Goal: Task Accomplishment & Management: Manage account settings

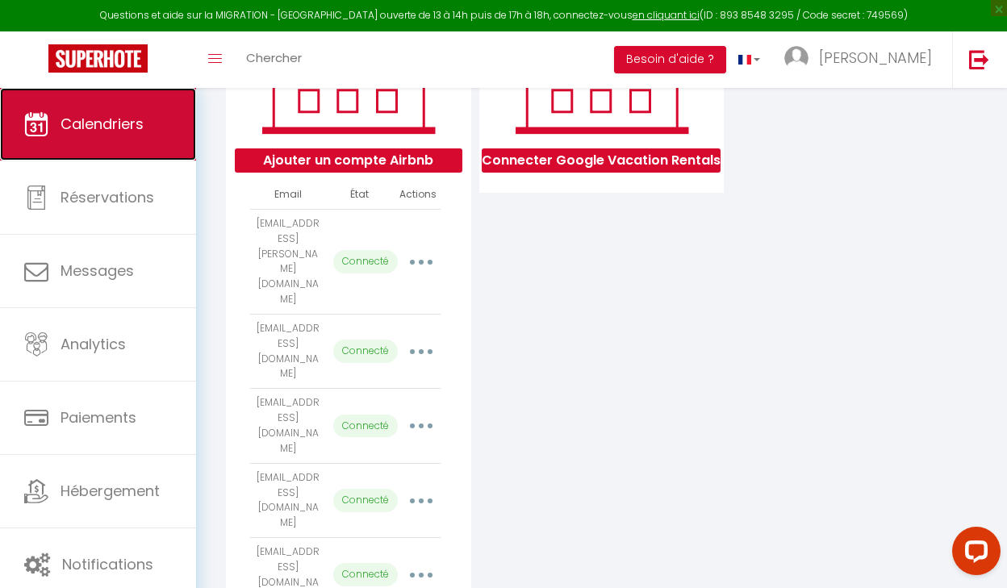
click at [134, 124] on span "Calendriers" at bounding box center [102, 124] width 83 height 20
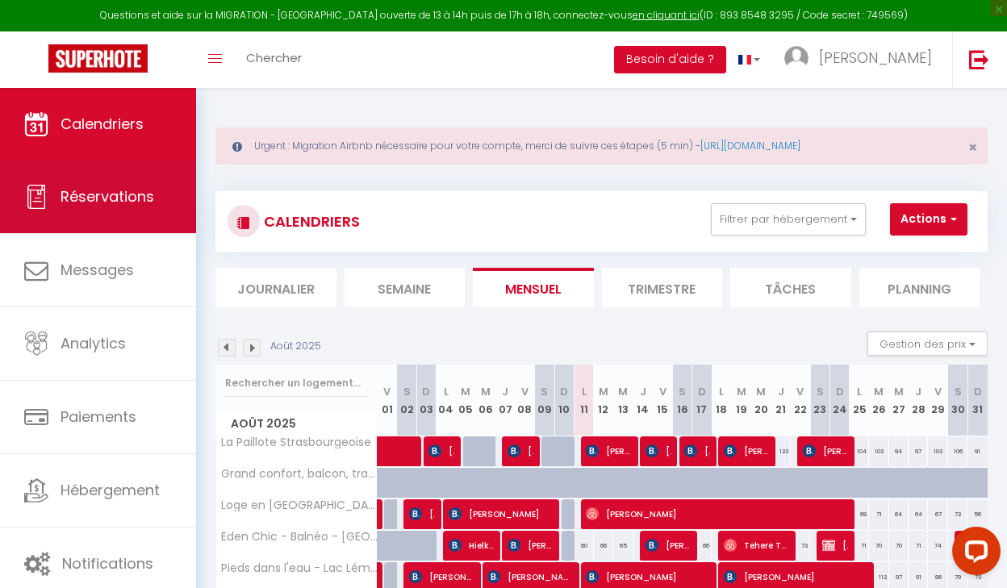
scroll to position [198, 0]
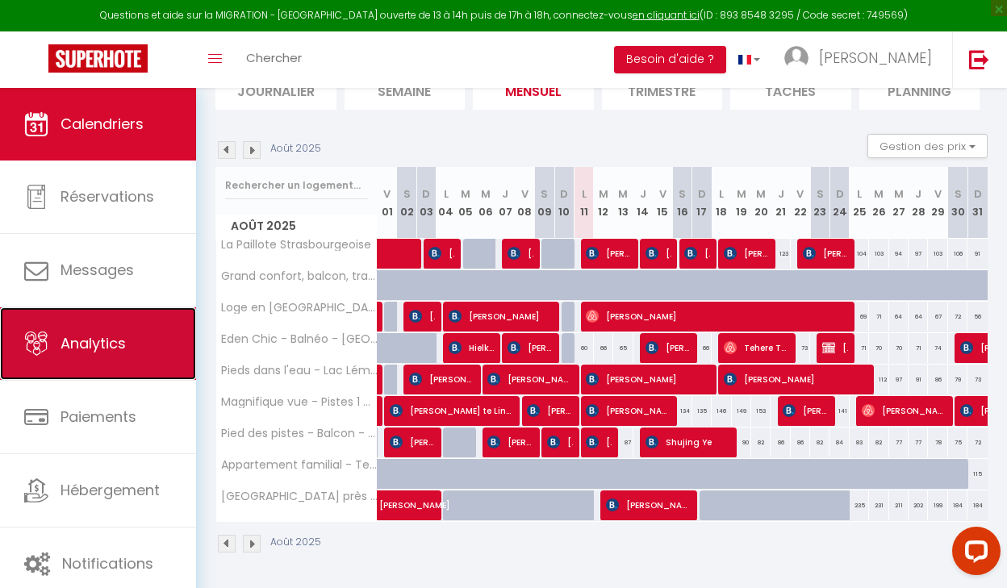
click at [102, 331] on link "Analytics" at bounding box center [98, 343] width 196 height 73
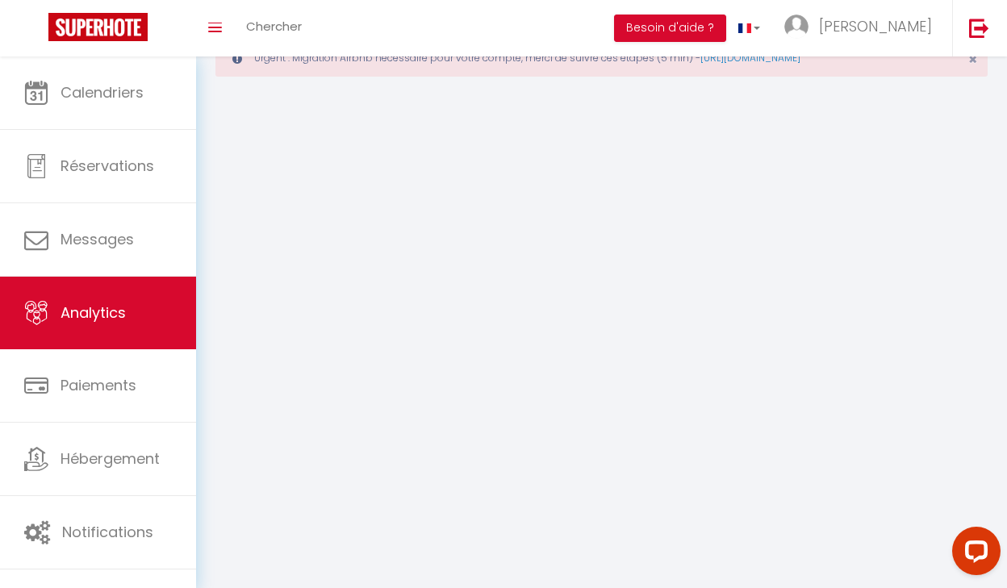
select select "2025"
select select "8"
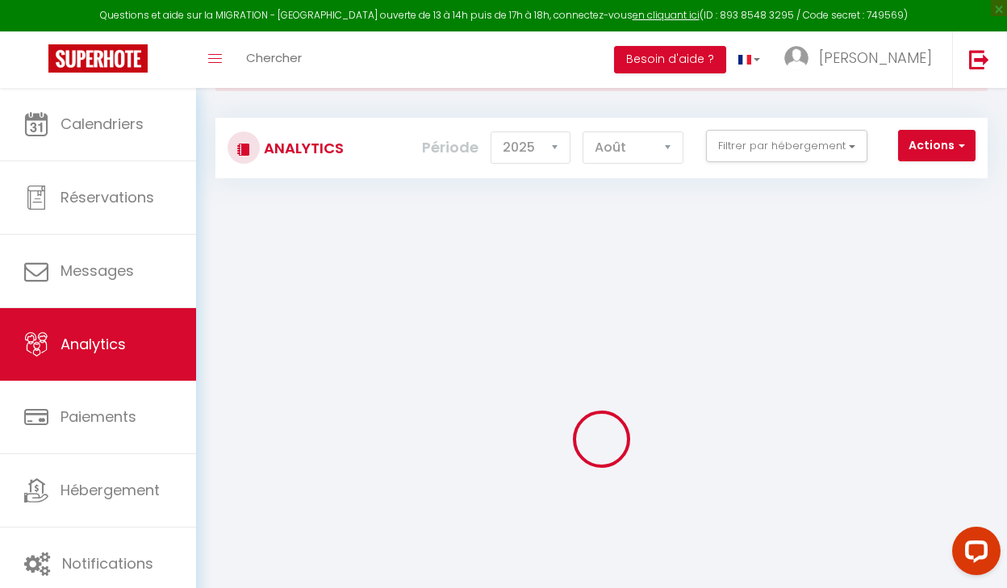
scroll to position [175, 0]
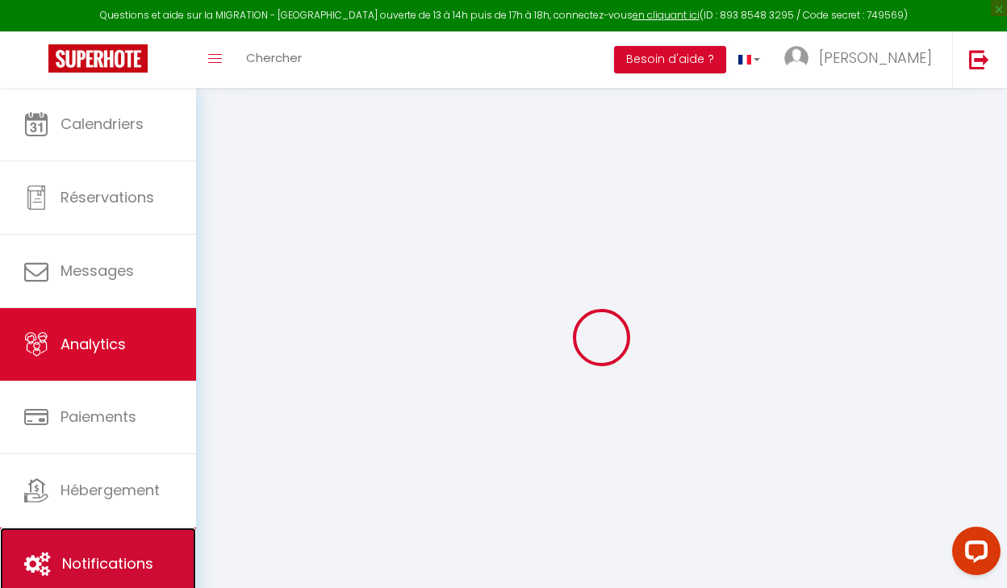
click at [115, 564] on span "Notifications" at bounding box center [107, 563] width 91 height 20
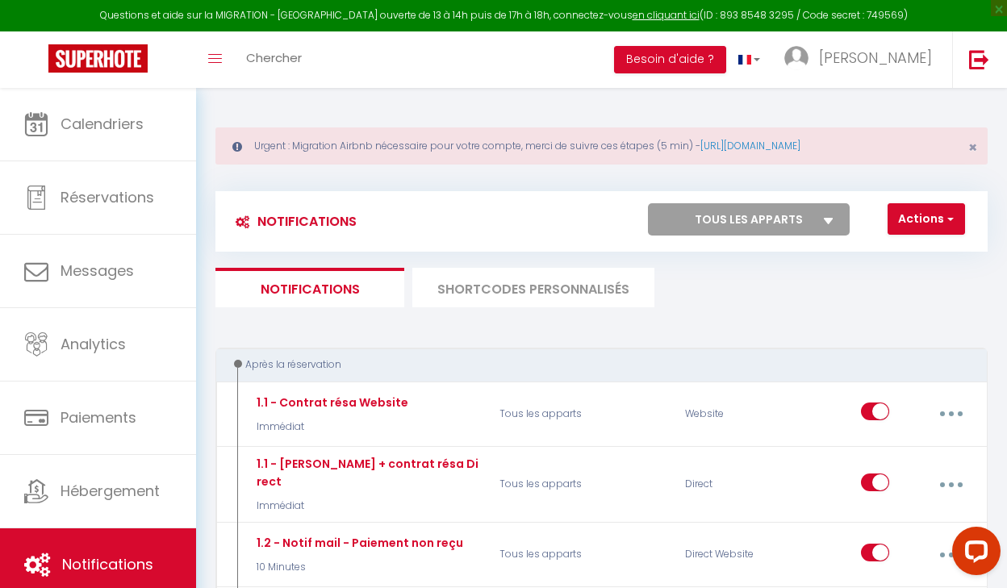
click at [461, 271] on li "SHORTCODES PERSONNALISÉS" at bounding box center [533, 288] width 242 height 40
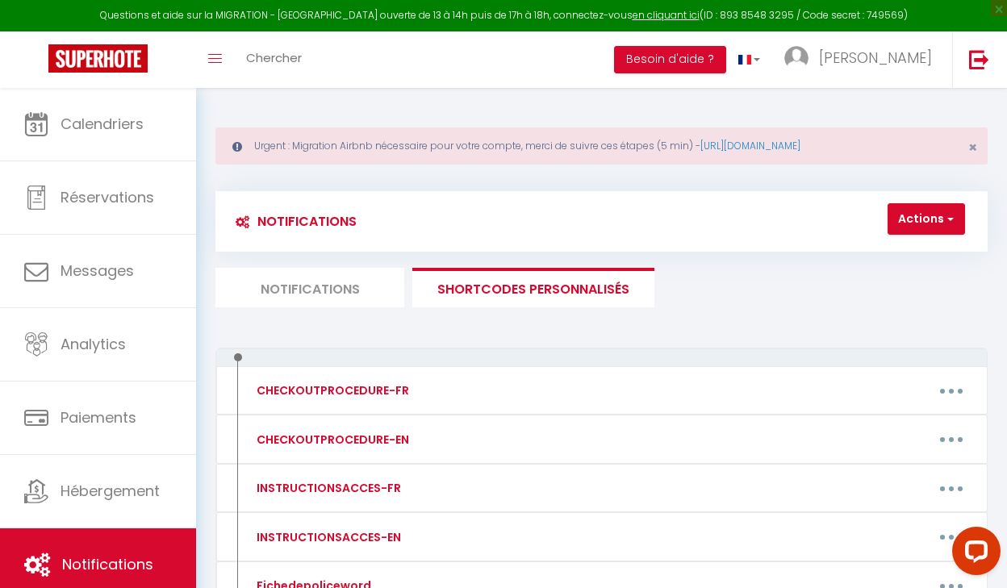
click at [328, 272] on li "Notifications" at bounding box center [309, 288] width 189 height 40
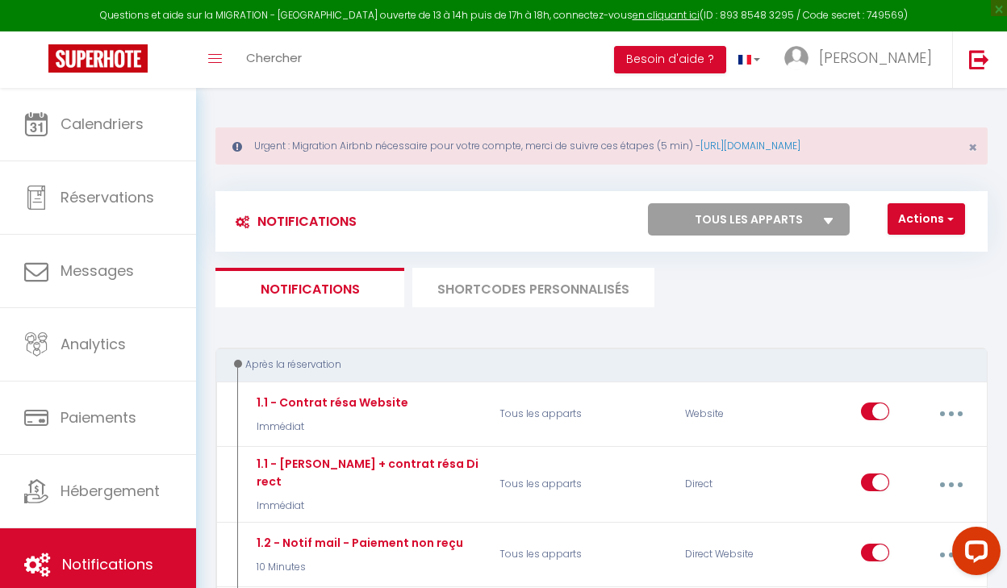
click at [575, 300] on li "SHORTCODES PERSONNALISÉS" at bounding box center [533, 288] width 242 height 40
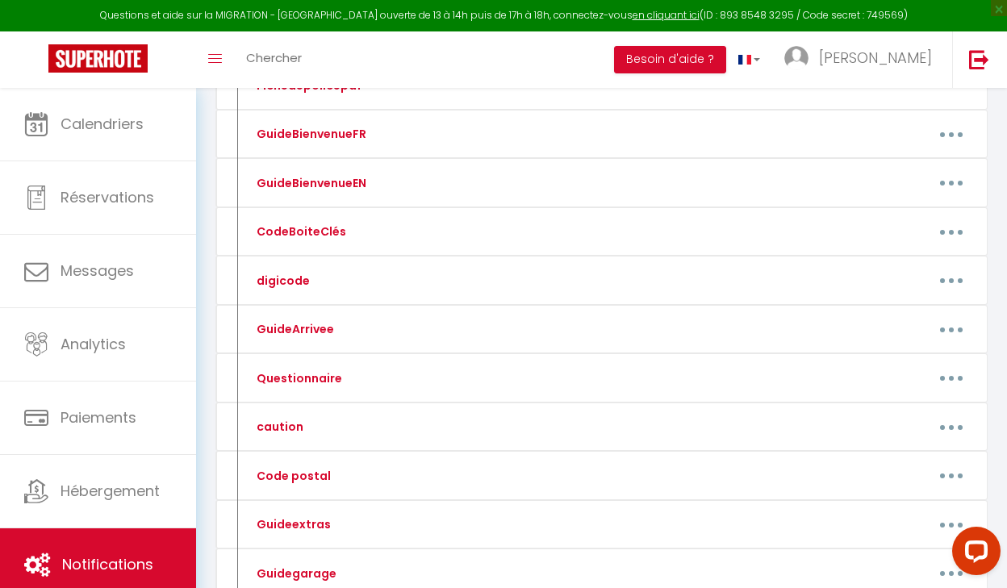
scroll to position [553, 0]
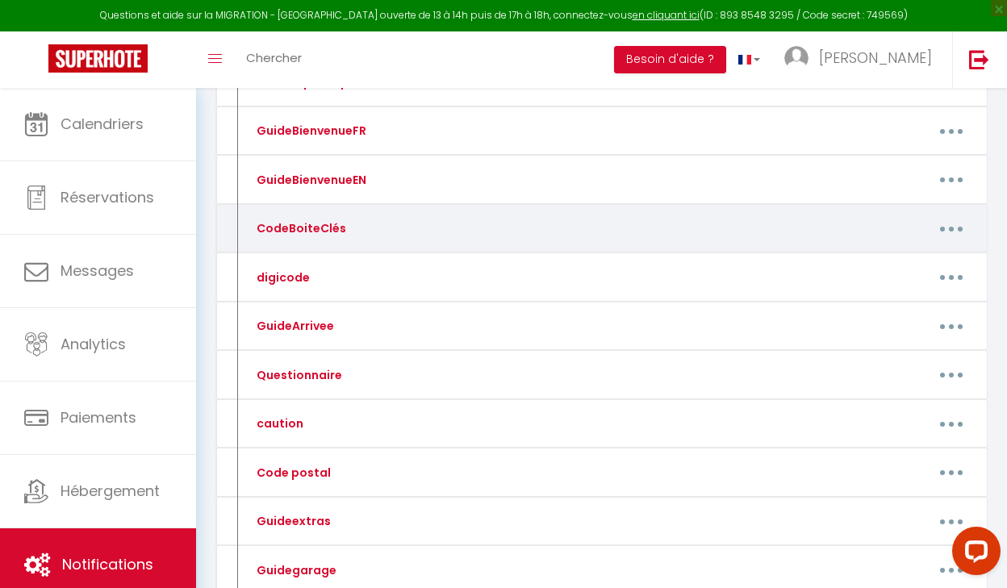
click at [946, 229] on button "button" at bounding box center [951, 228] width 43 height 31
click at [890, 272] on link "Editer" at bounding box center [908, 267] width 119 height 27
type input "CodeBoiteClés"
type textarea "Code Boite à clé"
type textarea "0811"
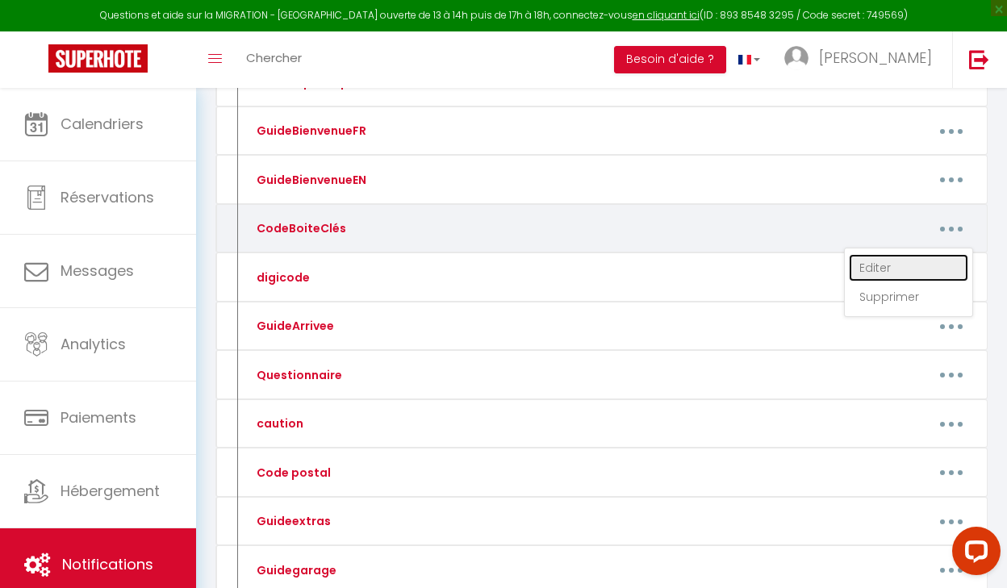
type textarea "0803"
type textarea "1996"
type textarea "2764"
type textarea "1529"
type textarea "2201"
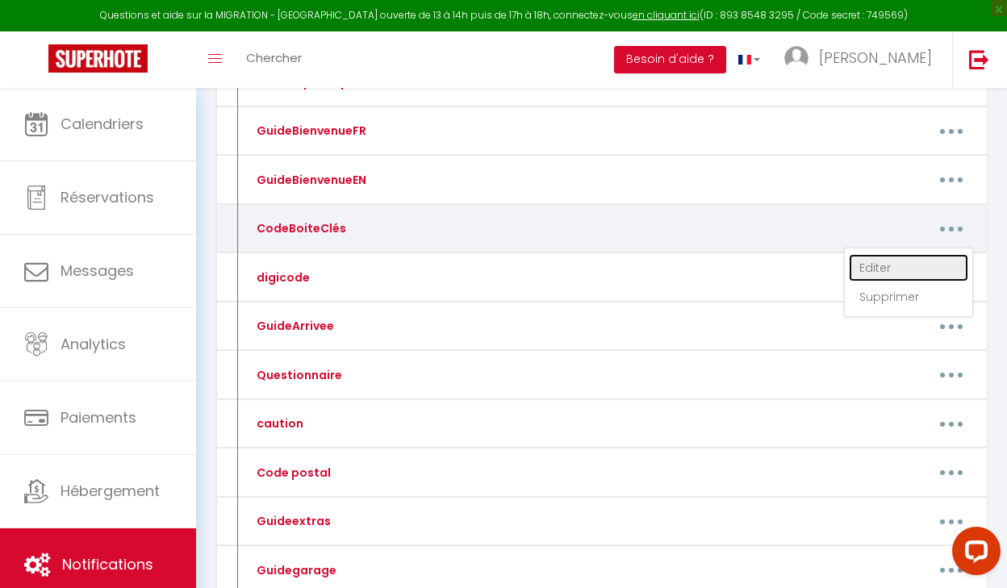
type textarea "2411"
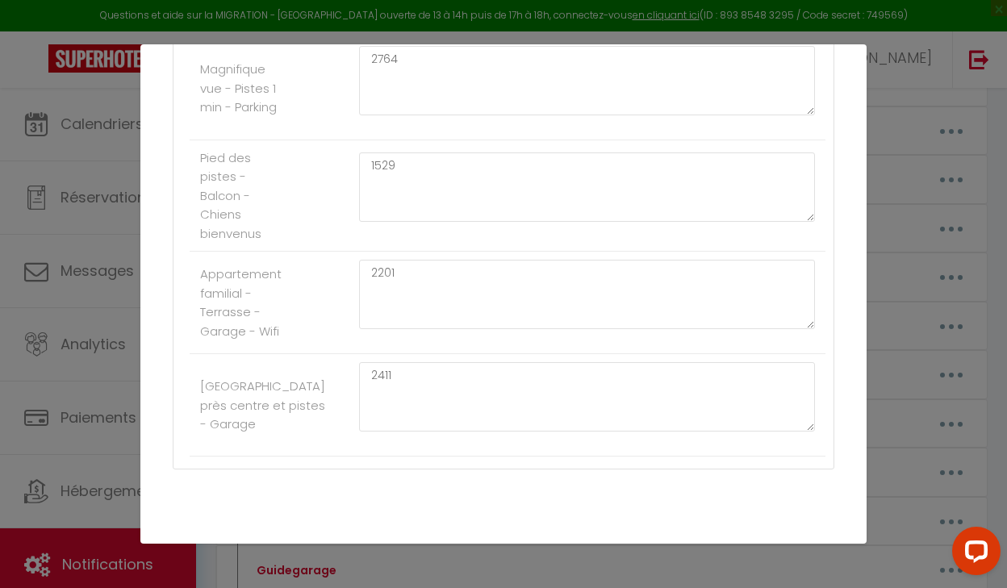
scroll to position [899, 0]
drag, startPoint x: 448, startPoint y: 185, endPoint x: 315, endPoint y: 175, distance: 133.5
click at [315, 175] on li "Pied des pistes - Balcon - Chiens bienvenus 1529" at bounding box center [508, 192] width 636 height 112
type textarea "0511"
click at [308, 190] on li "Pied des pistes - Balcon - Chiens bienvenus 0511" at bounding box center [508, 192] width 636 height 112
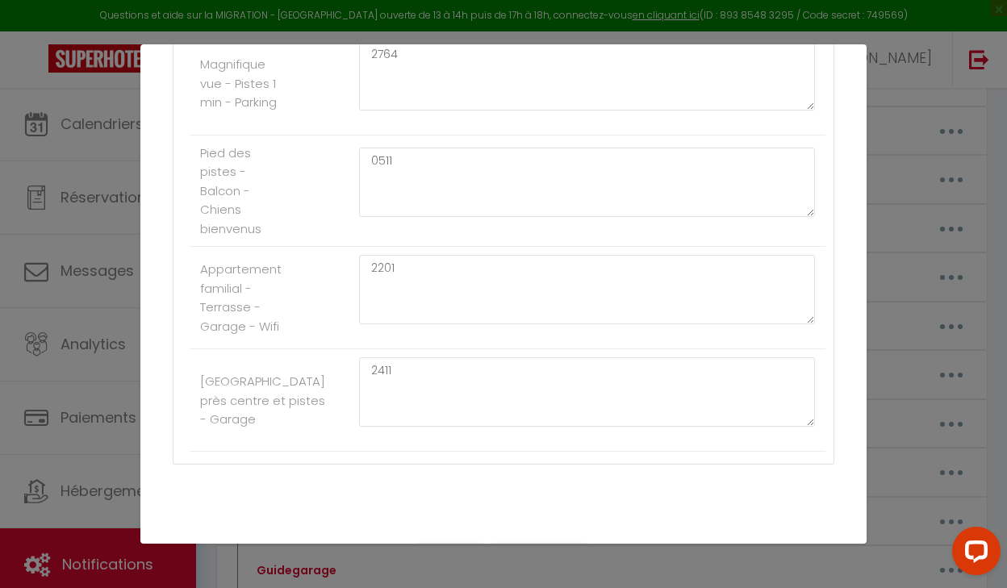
scroll to position [950, 0]
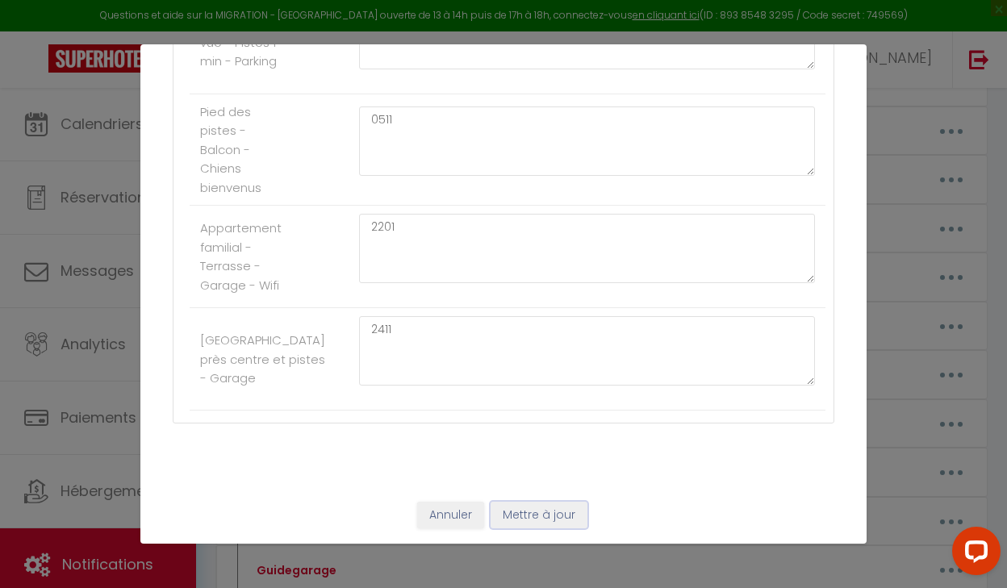
click at [545, 520] on button "Mettre à jour" at bounding box center [539, 515] width 97 height 27
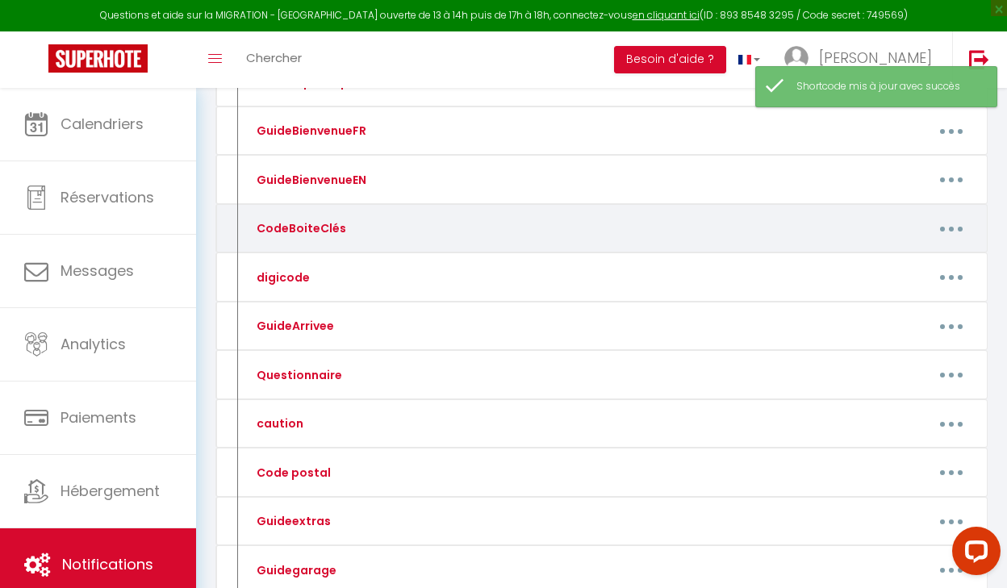
click at [956, 229] on button "button" at bounding box center [951, 228] width 43 height 31
click at [886, 269] on link "Editer" at bounding box center [908, 267] width 119 height 27
type input "CodeBoiteClés"
type textarea "Code Boite à clé"
type textarea "0811"
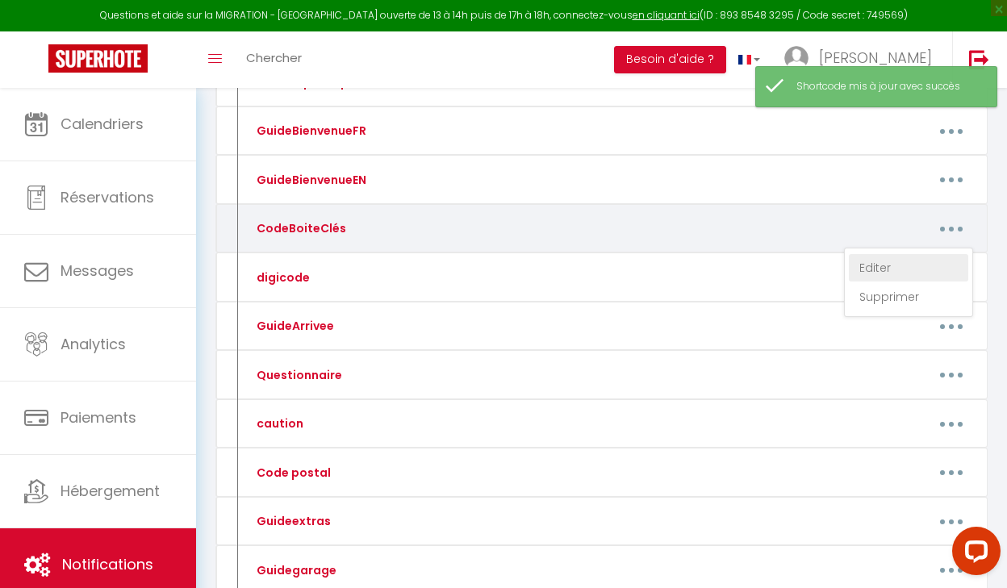
type textarea "0803"
type textarea "1996"
type textarea "2764"
type textarea "0511"
type textarea "2201"
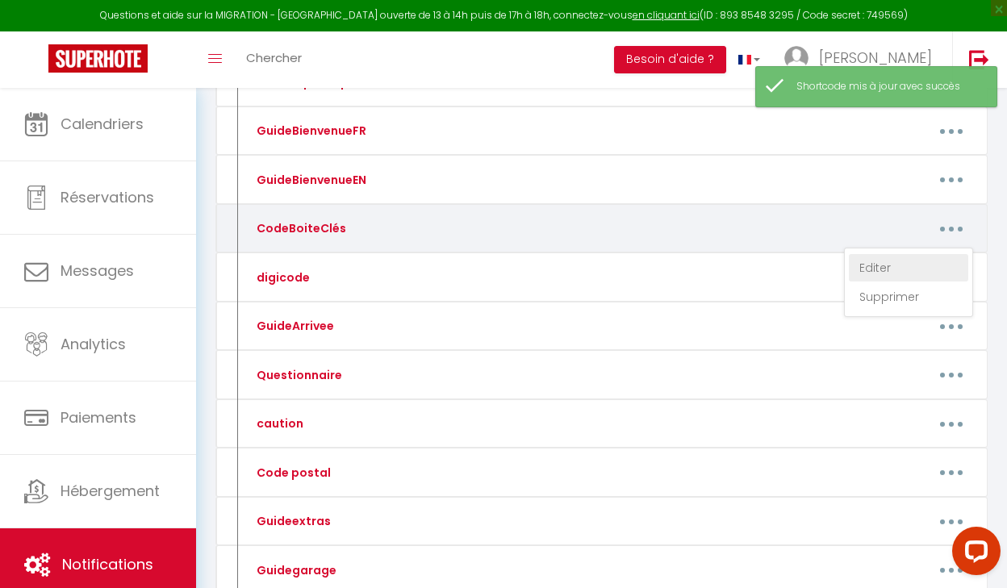
type textarea "2411"
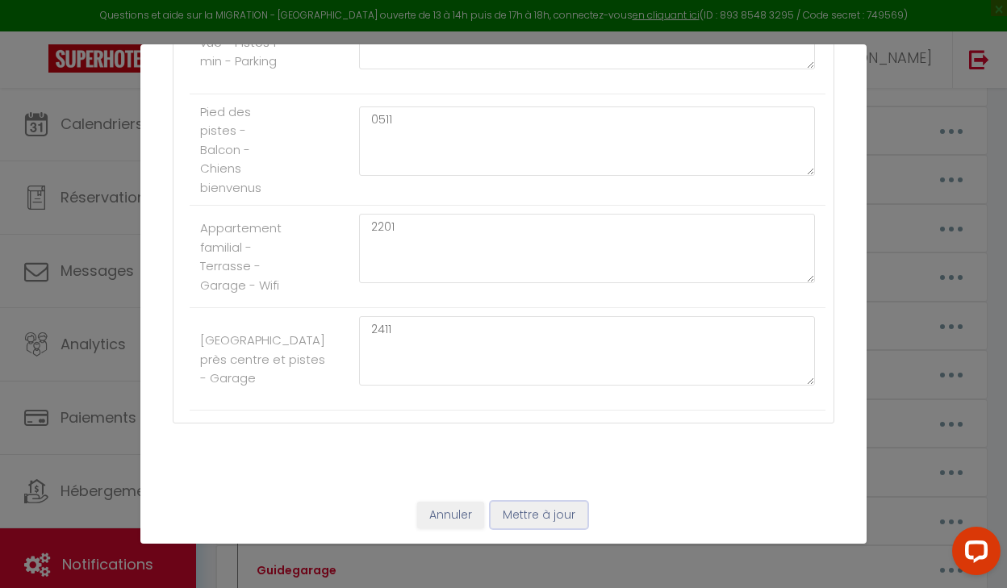
click at [528, 521] on button "Mettre à jour" at bounding box center [539, 515] width 97 height 27
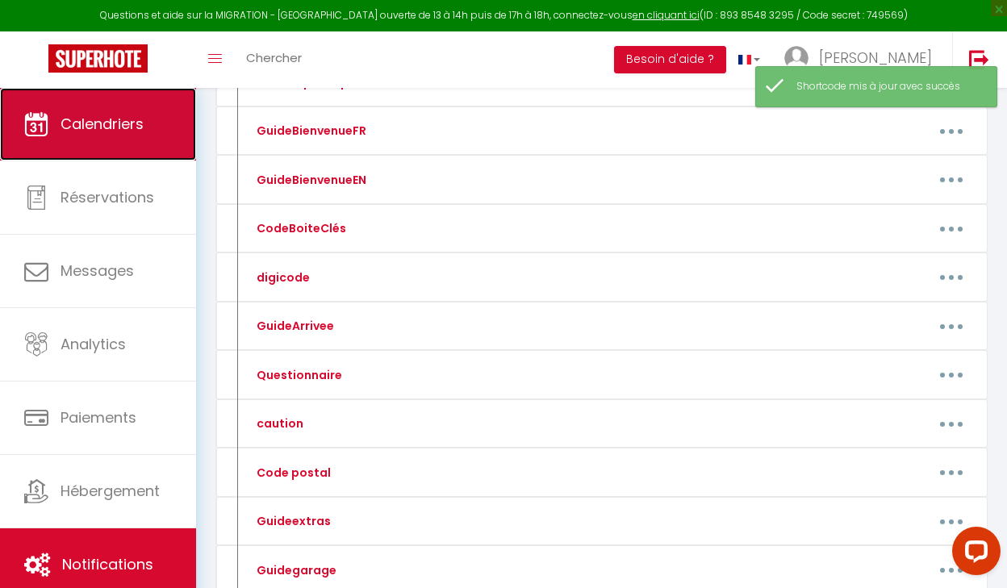
click at [140, 130] on span "Calendriers" at bounding box center [102, 124] width 83 height 20
